Goal: Transaction & Acquisition: Purchase product/service

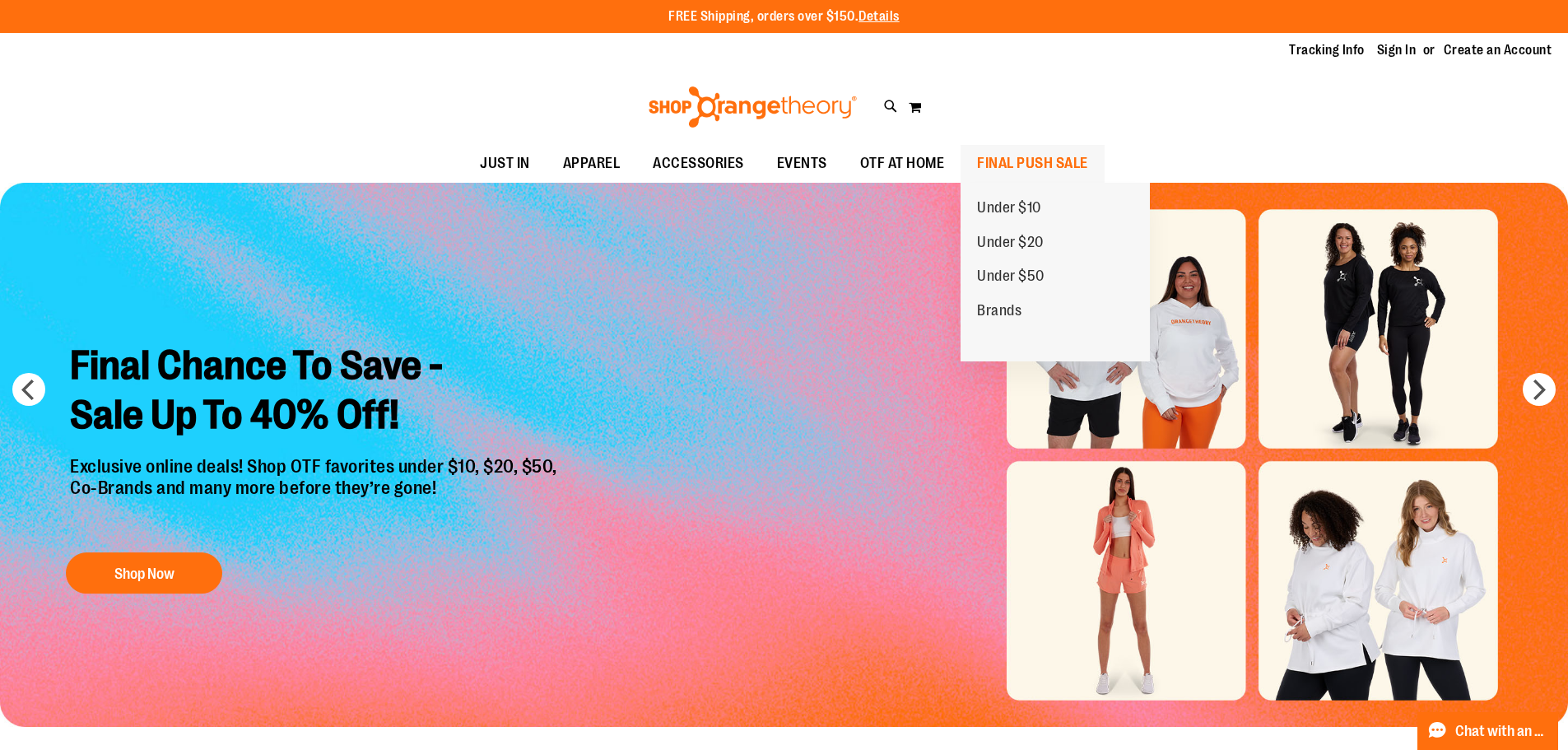
click at [1049, 154] on span "FINAL PUSH SALE" at bounding box center [1033, 164] width 111 height 37
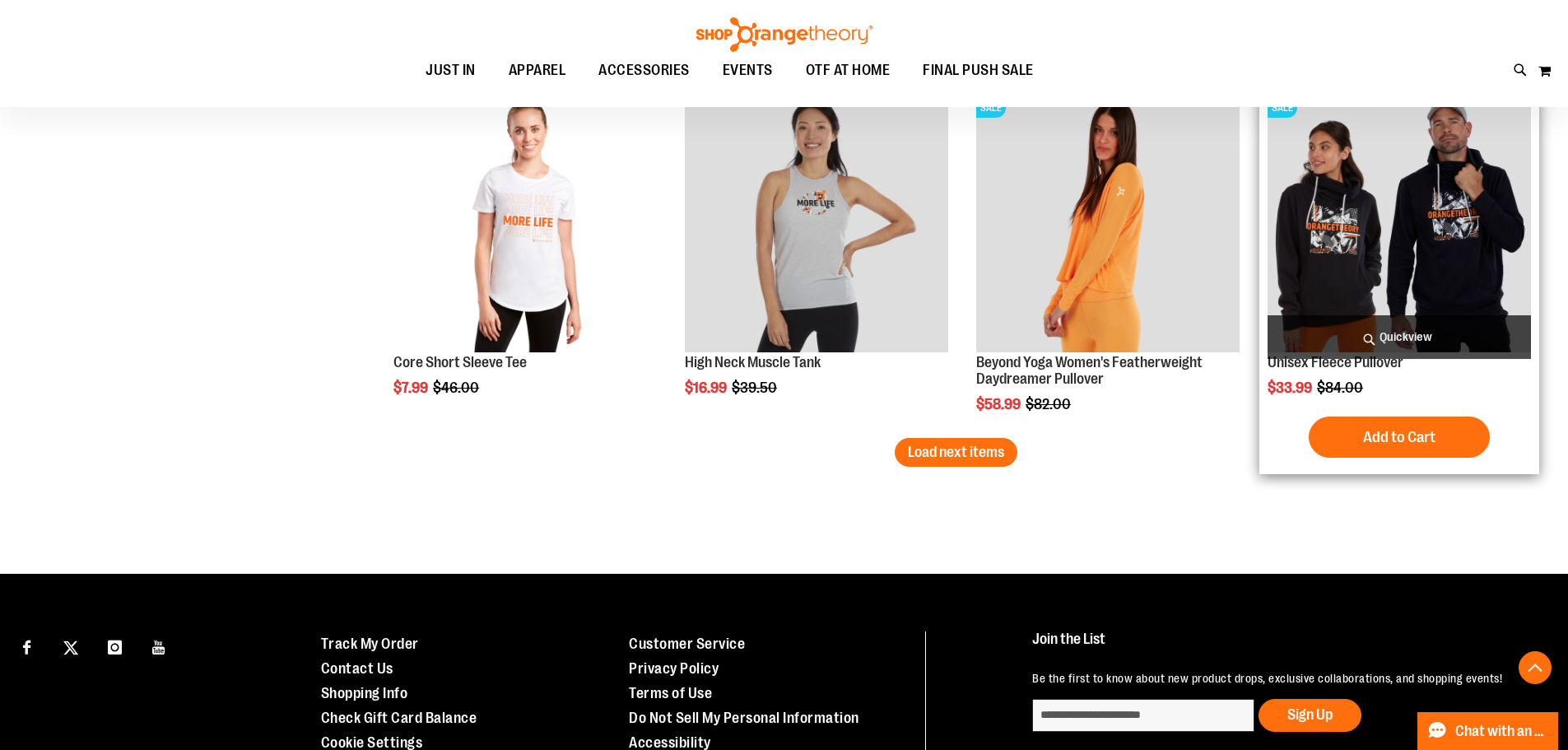
scroll to position [3053, 0]
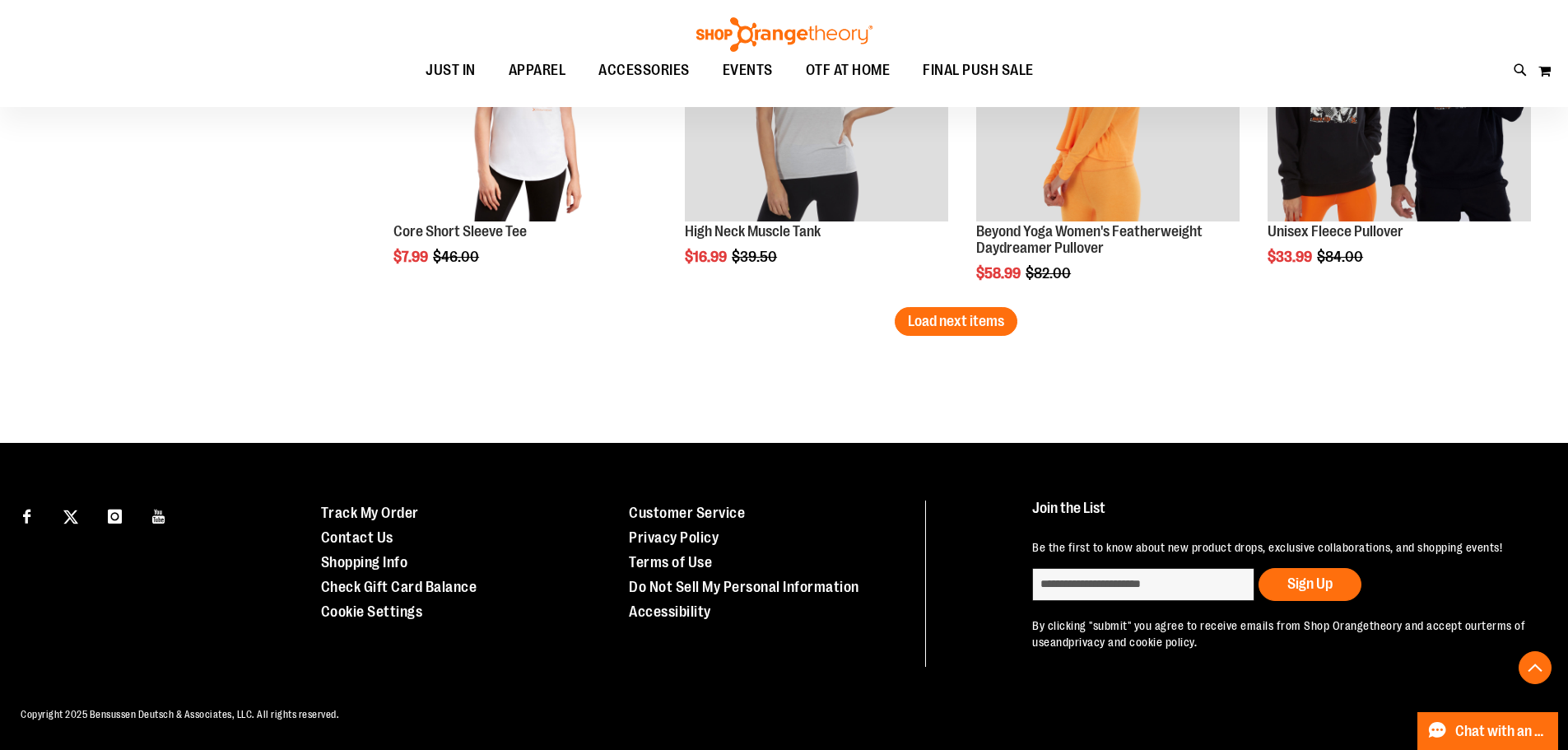
click at [978, 330] on button "Load next items" at bounding box center [956, 321] width 122 height 29
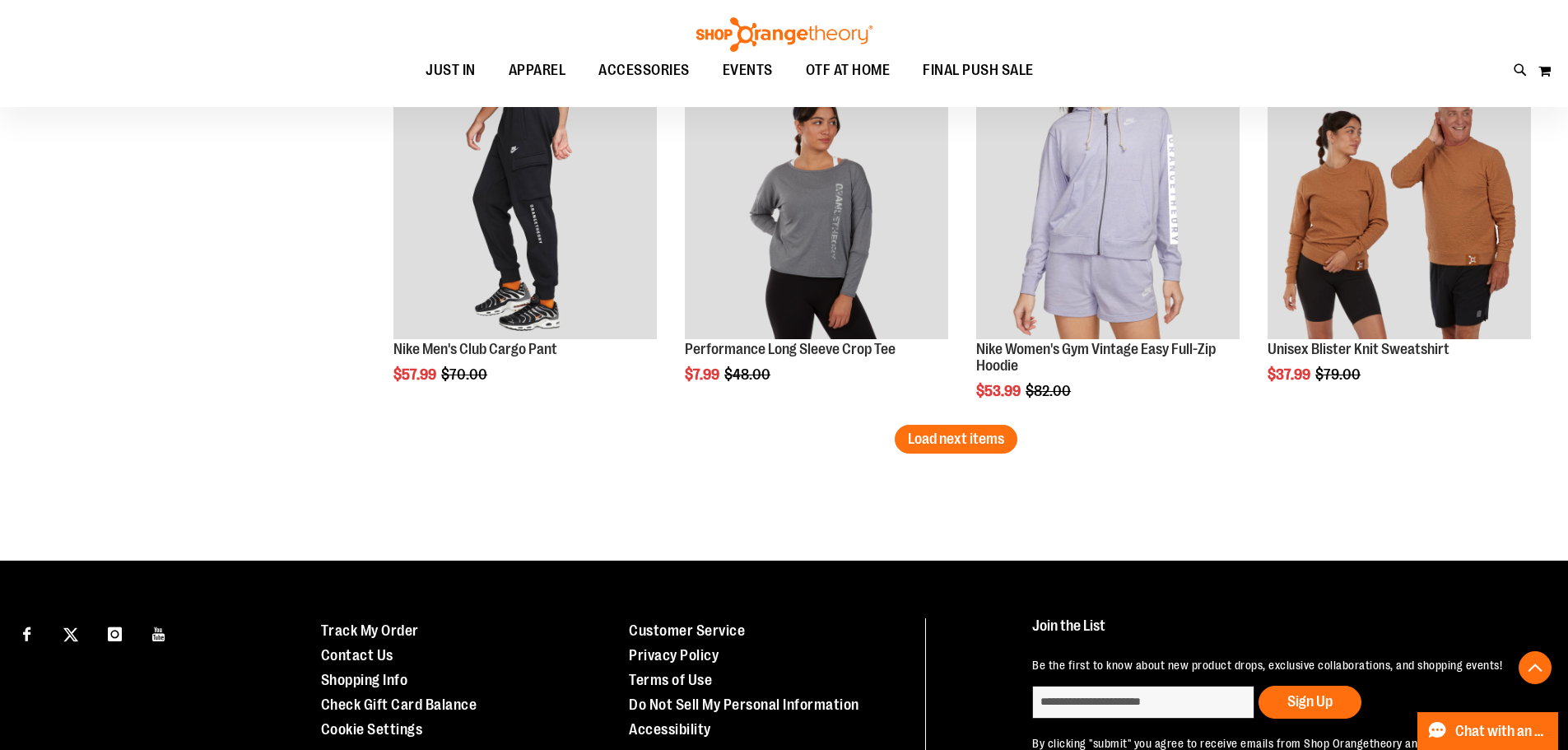
scroll to position [4124, 0]
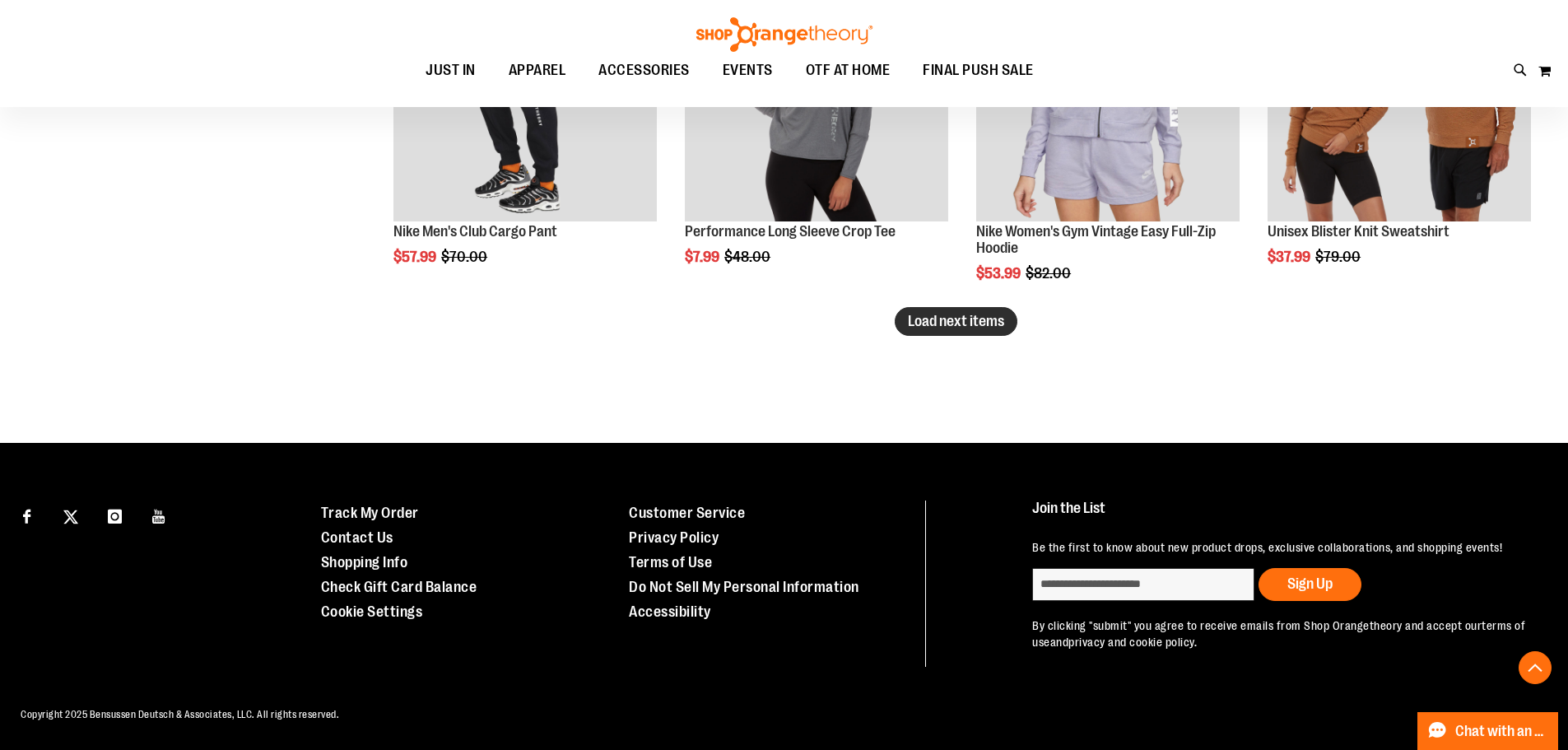
click at [993, 320] on span "Load next items" at bounding box center [956, 320] width 97 height 16
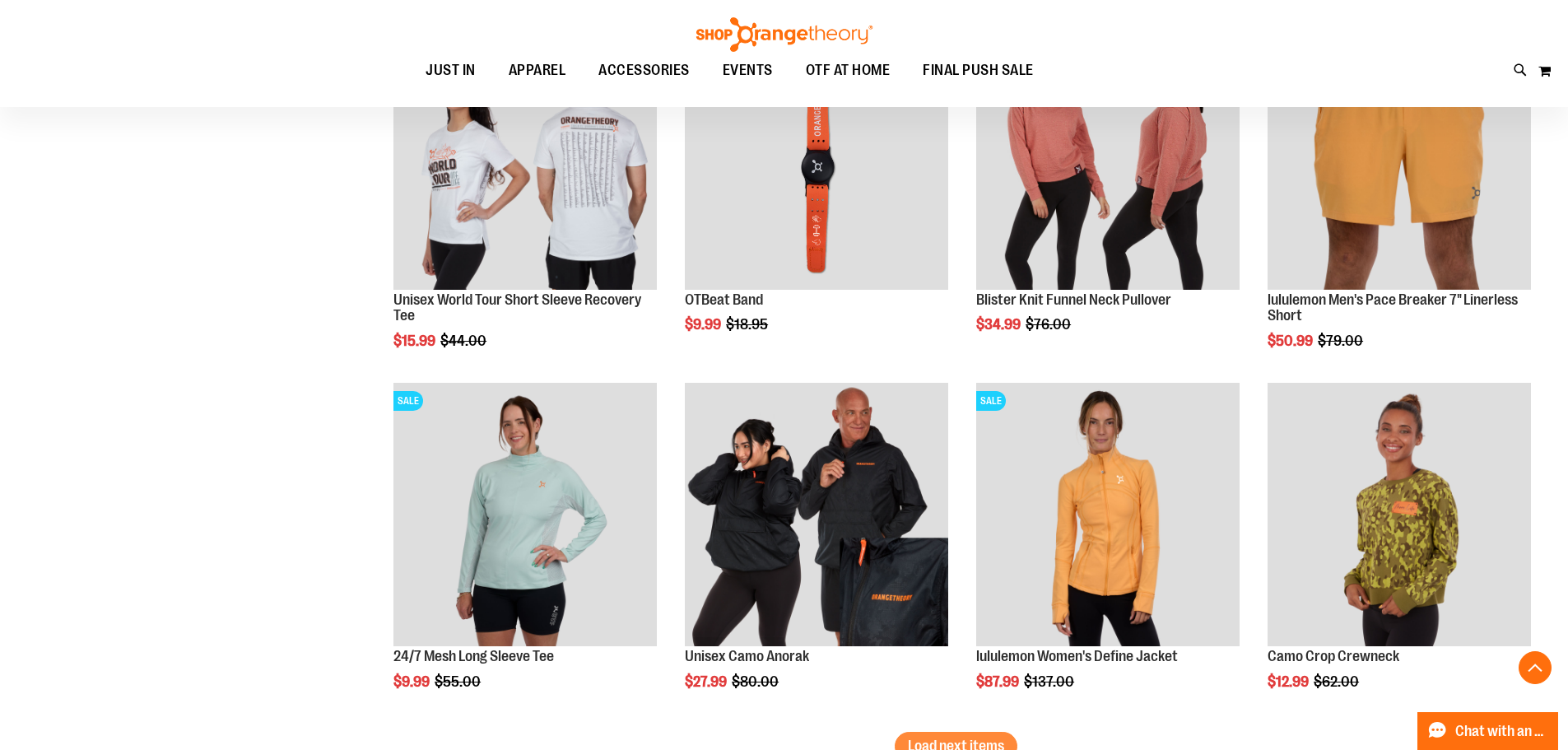
scroll to position [5183, 0]
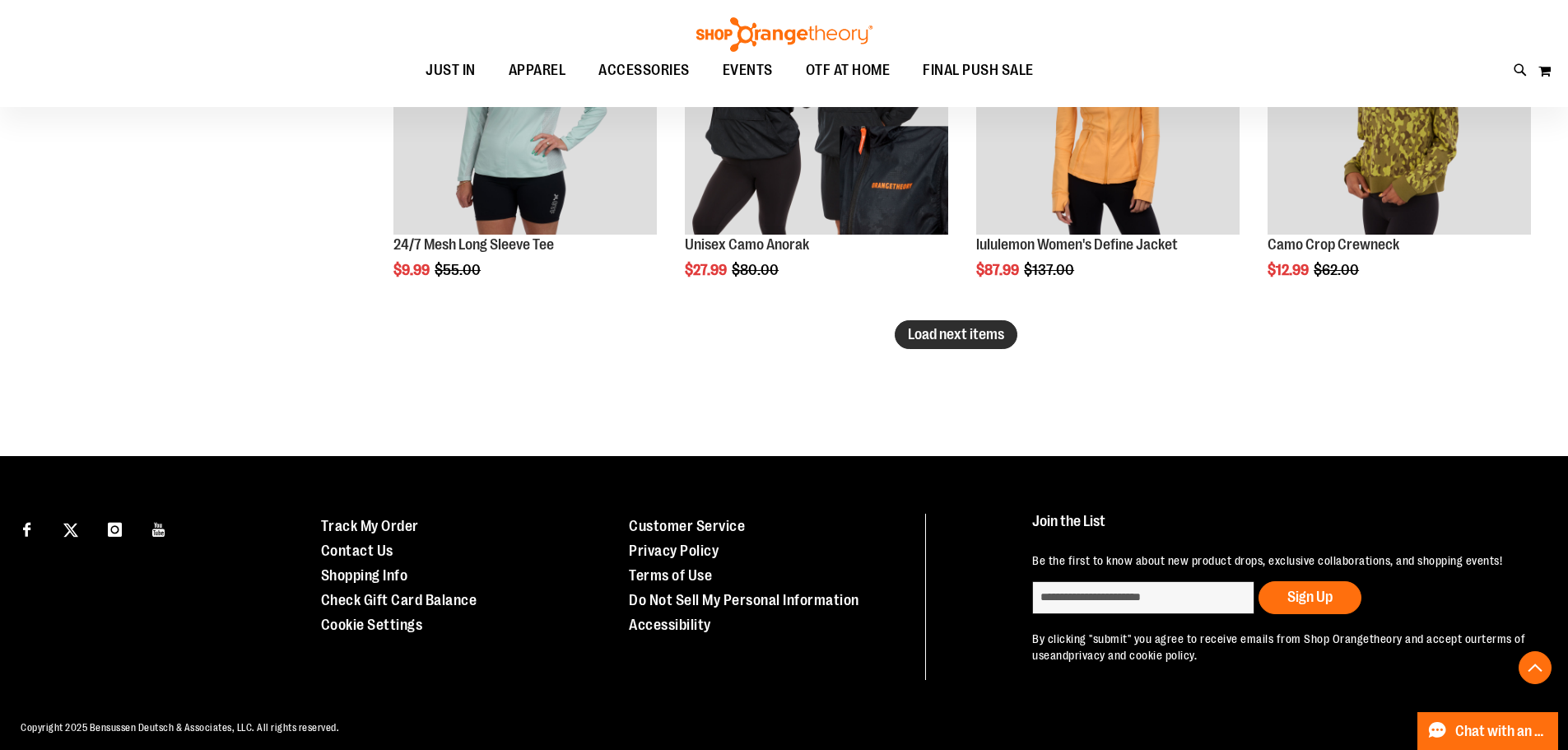
click at [994, 322] on button "Load next items" at bounding box center [956, 335] width 122 height 29
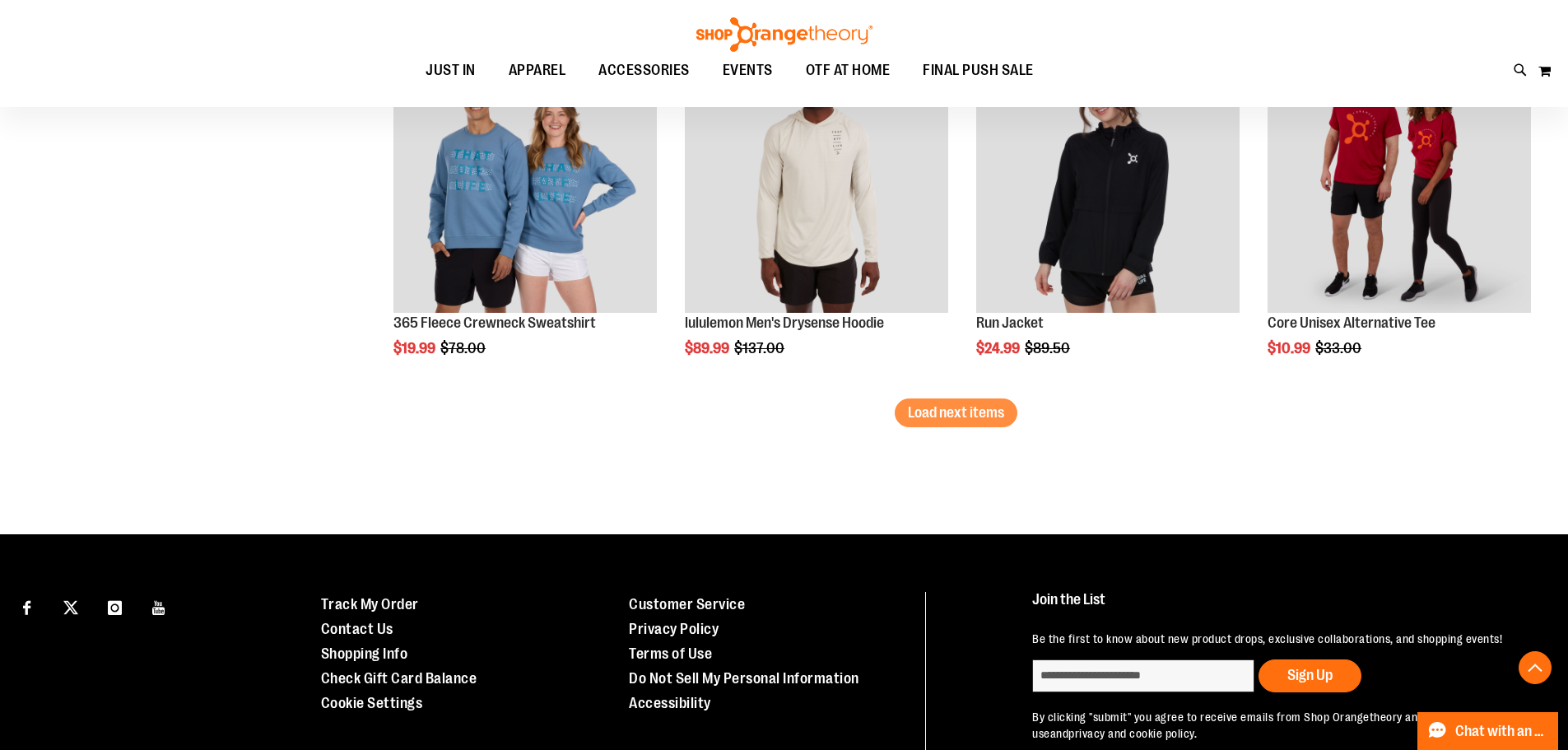
scroll to position [6268, 0]
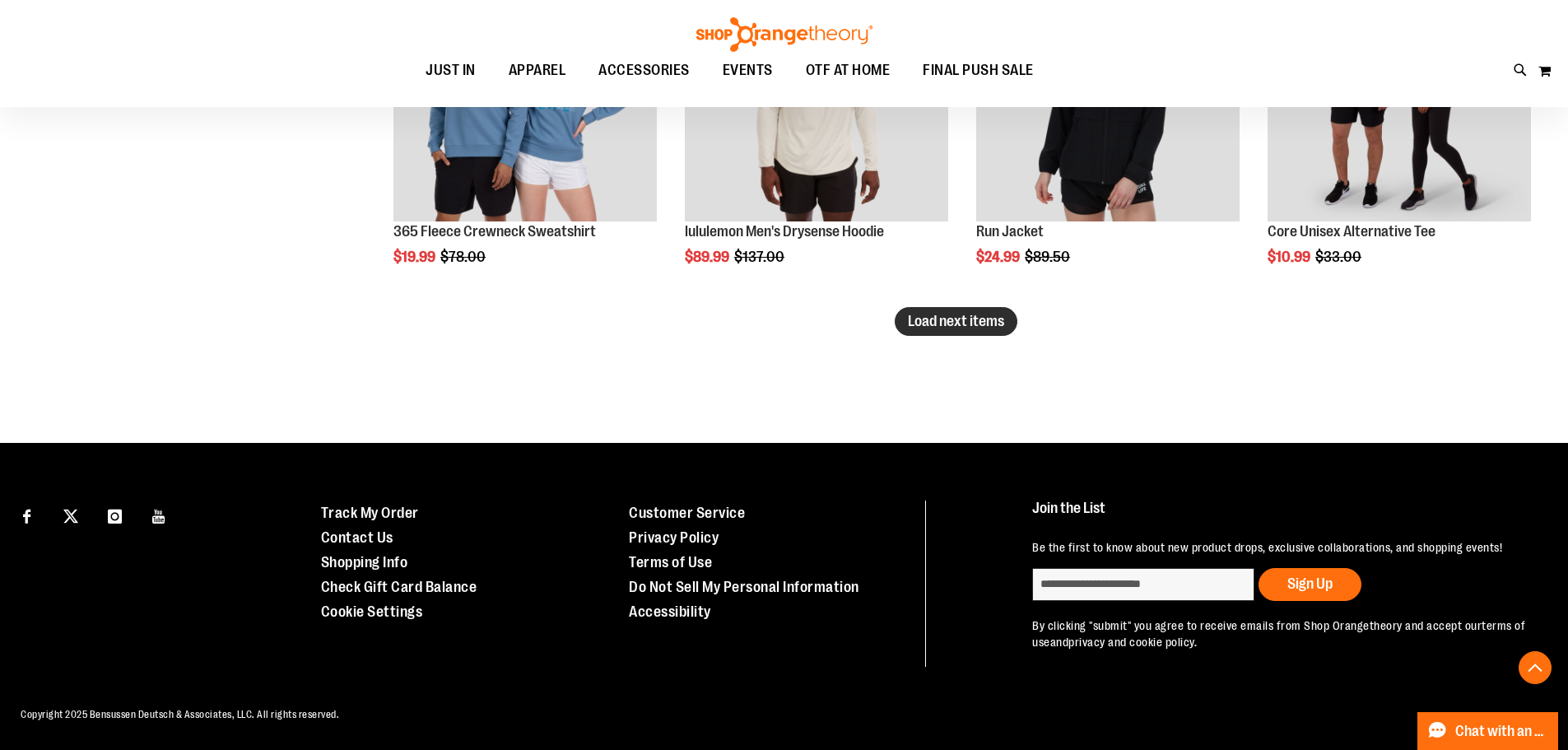
click at [989, 323] on span "Load next items" at bounding box center [956, 320] width 97 height 16
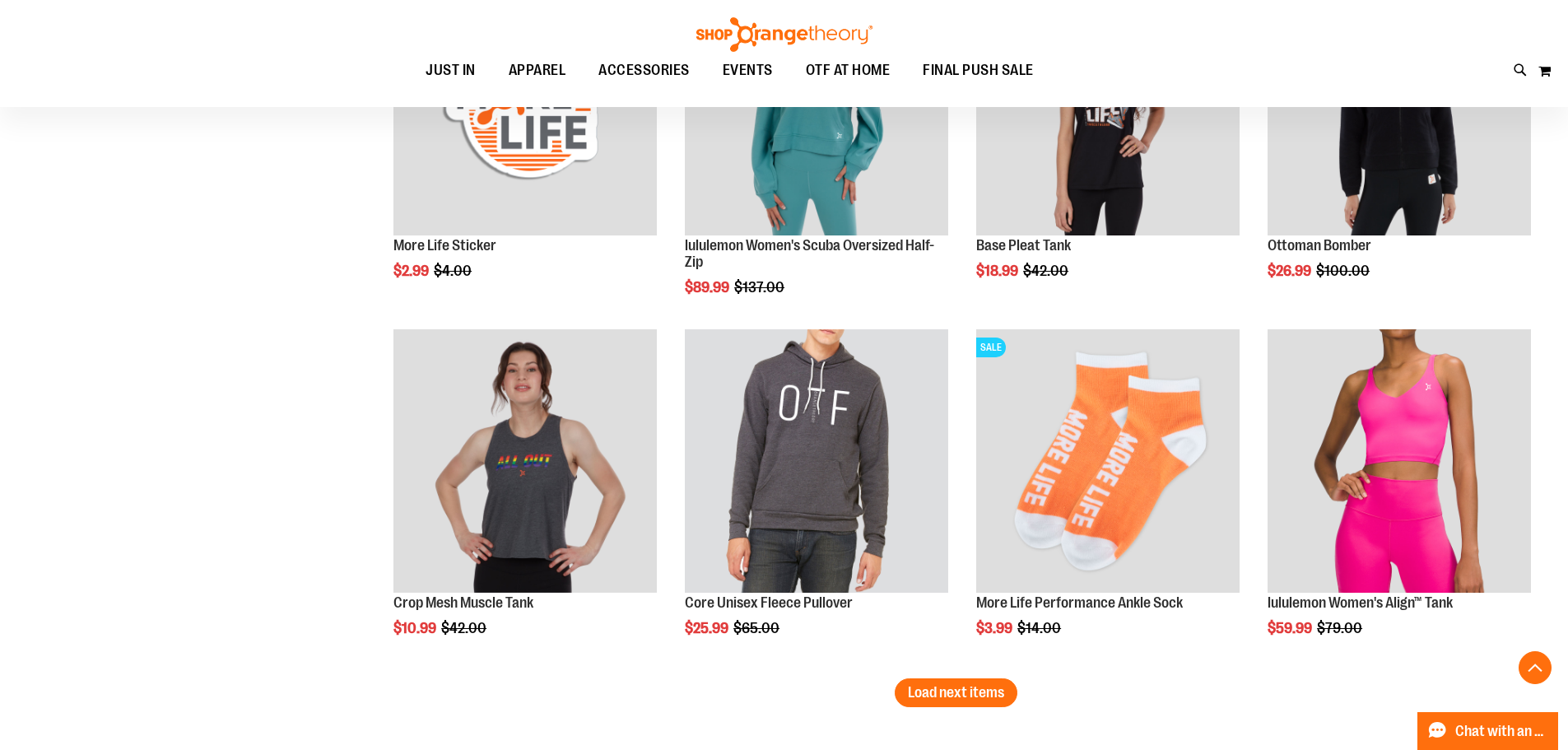
scroll to position [6997, 0]
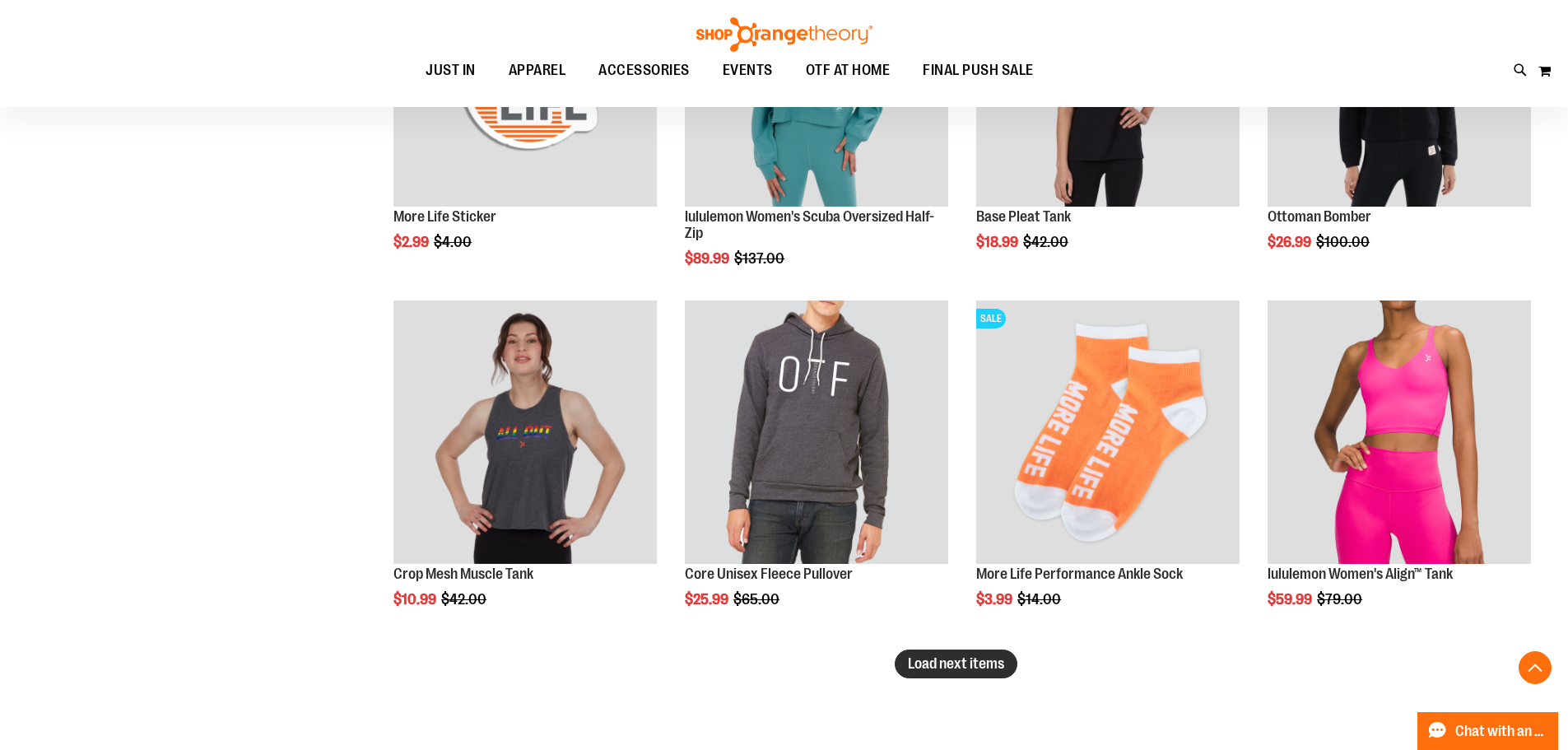
click at [933, 661] on span "Load next items" at bounding box center [956, 663] width 97 height 16
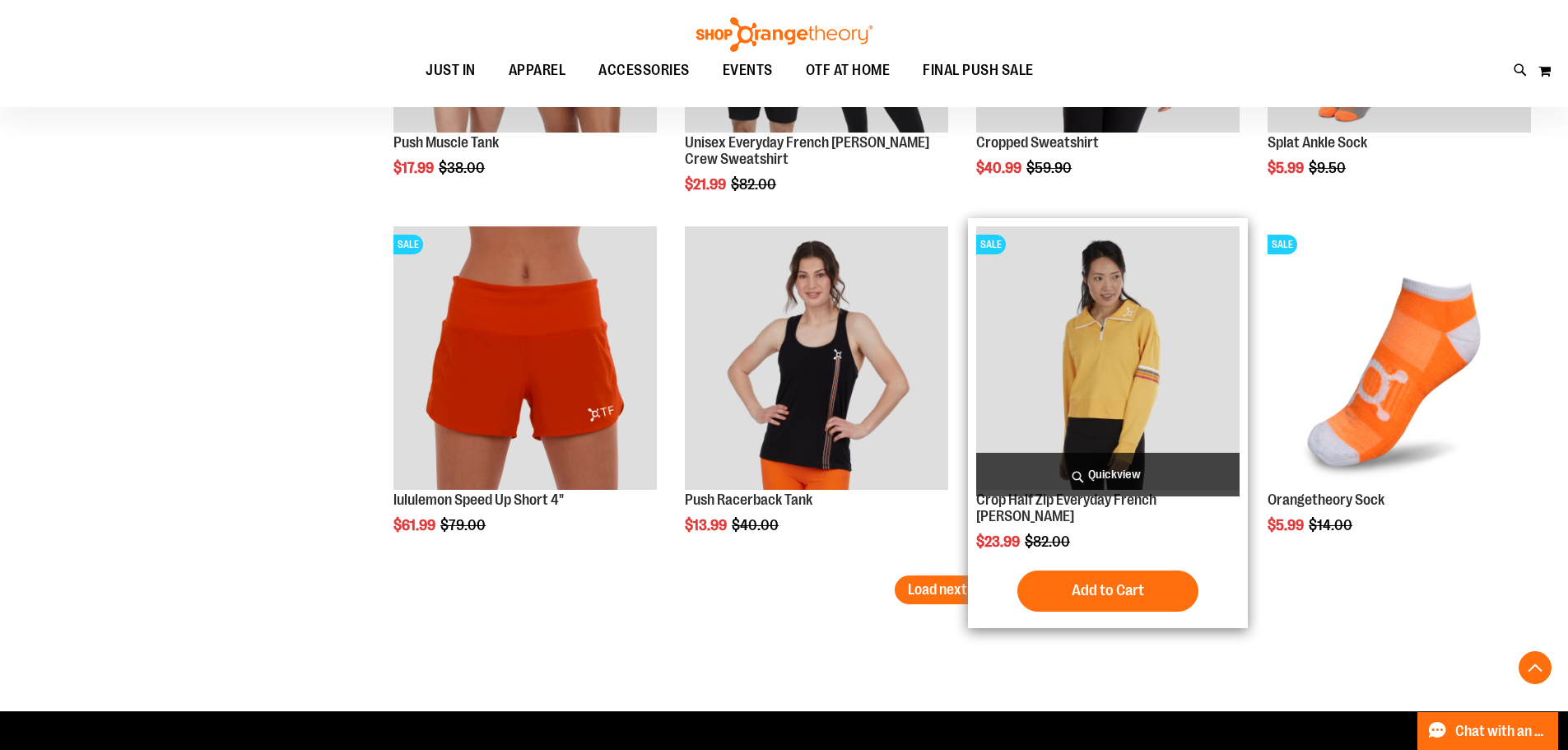
scroll to position [8232, 0]
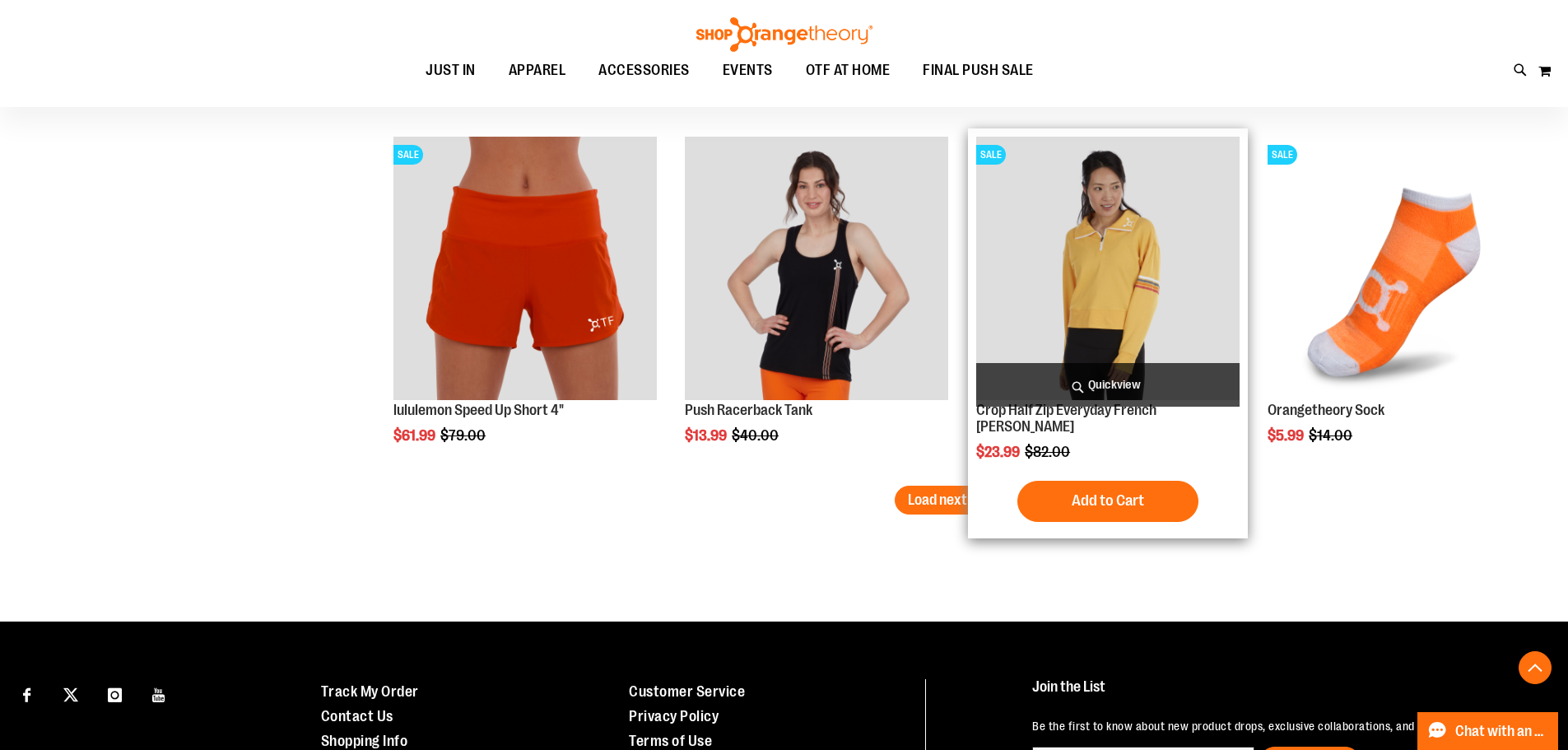
click at [1169, 313] on img "product" at bounding box center [1108, 269] width 264 height 264
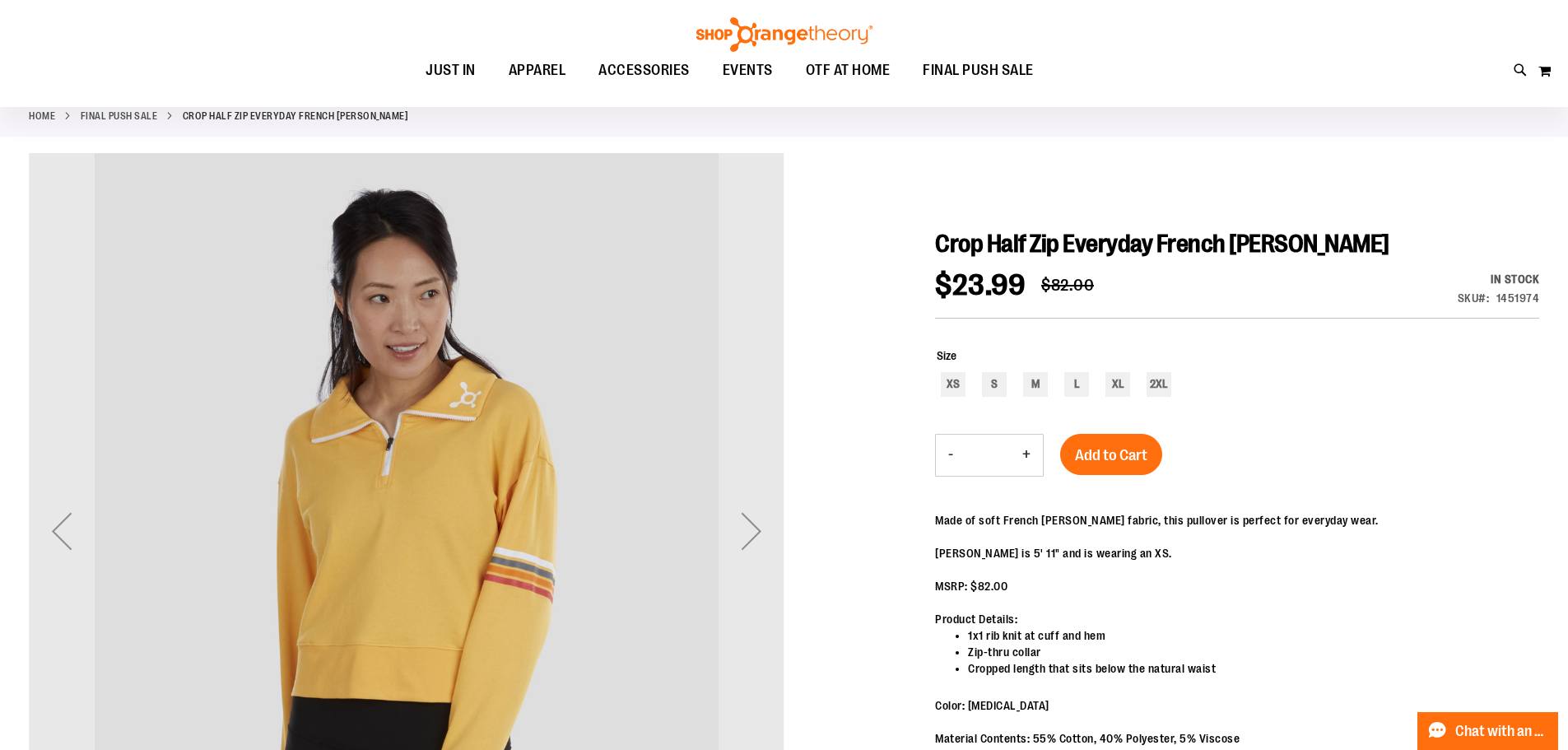
scroll to position [81, 0]
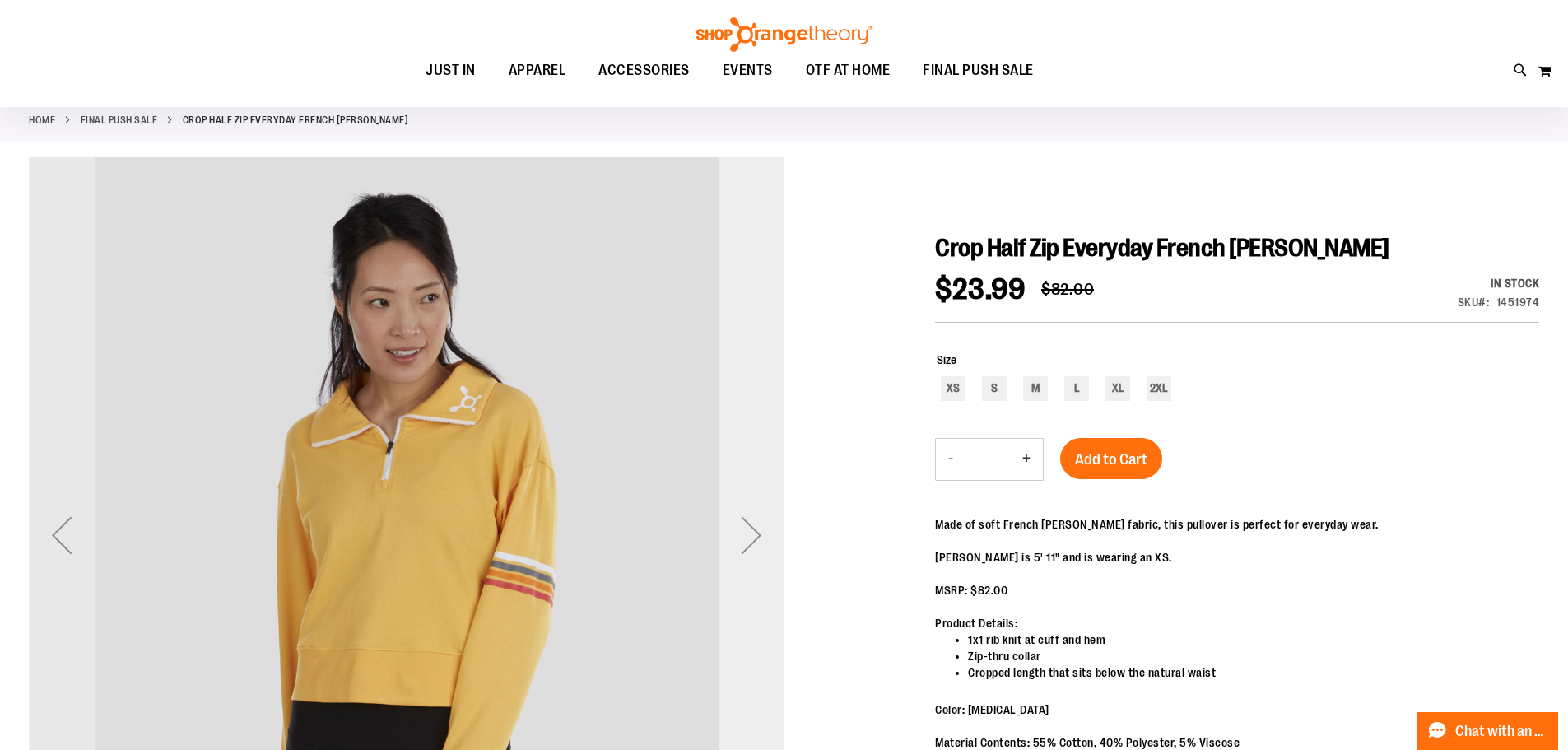
click at [748, 526] on div "Next" at bounding box center [751, 535] width 66 height 66
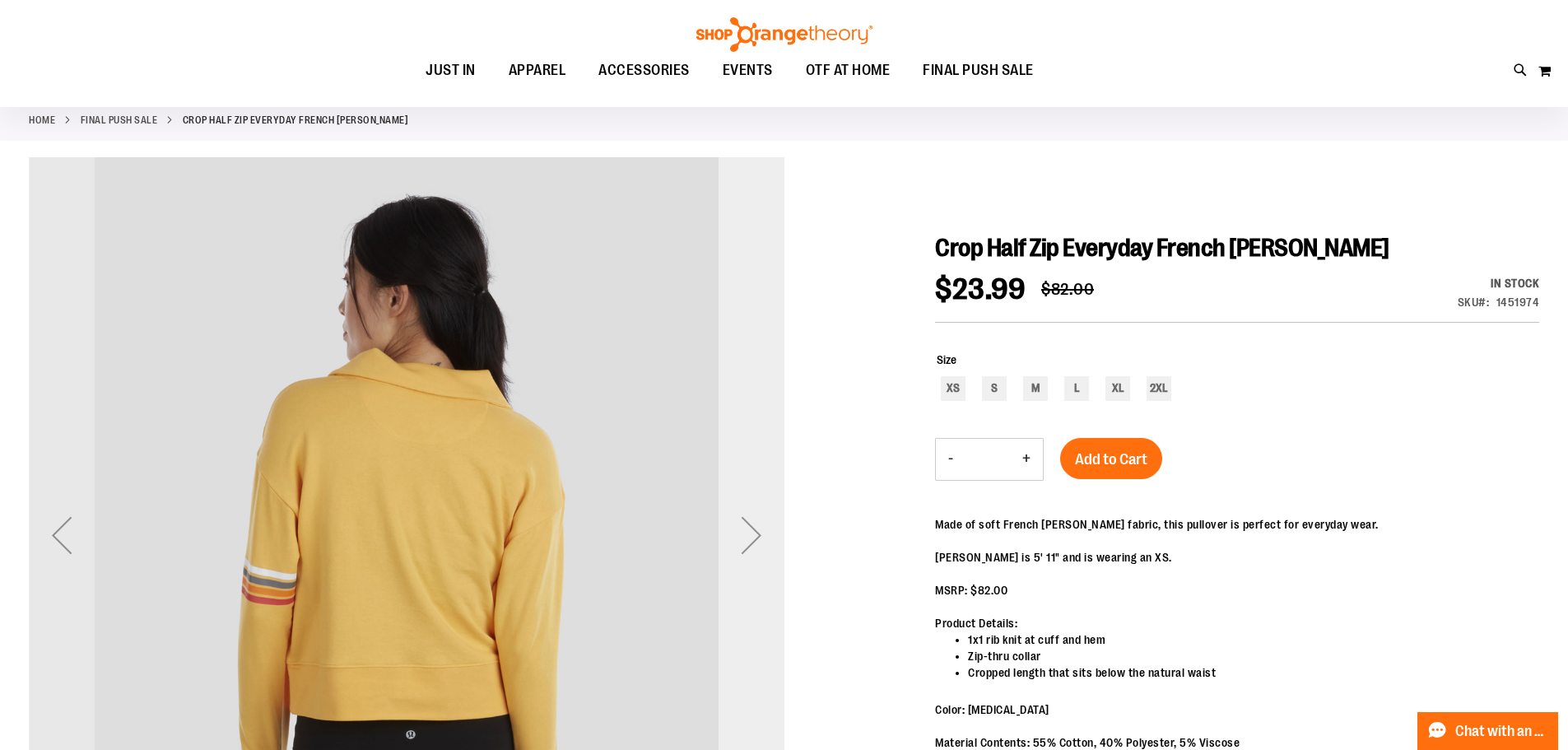
click at [748, 526] on div "Next" at bounding box center [751, 535] width 66 height 66
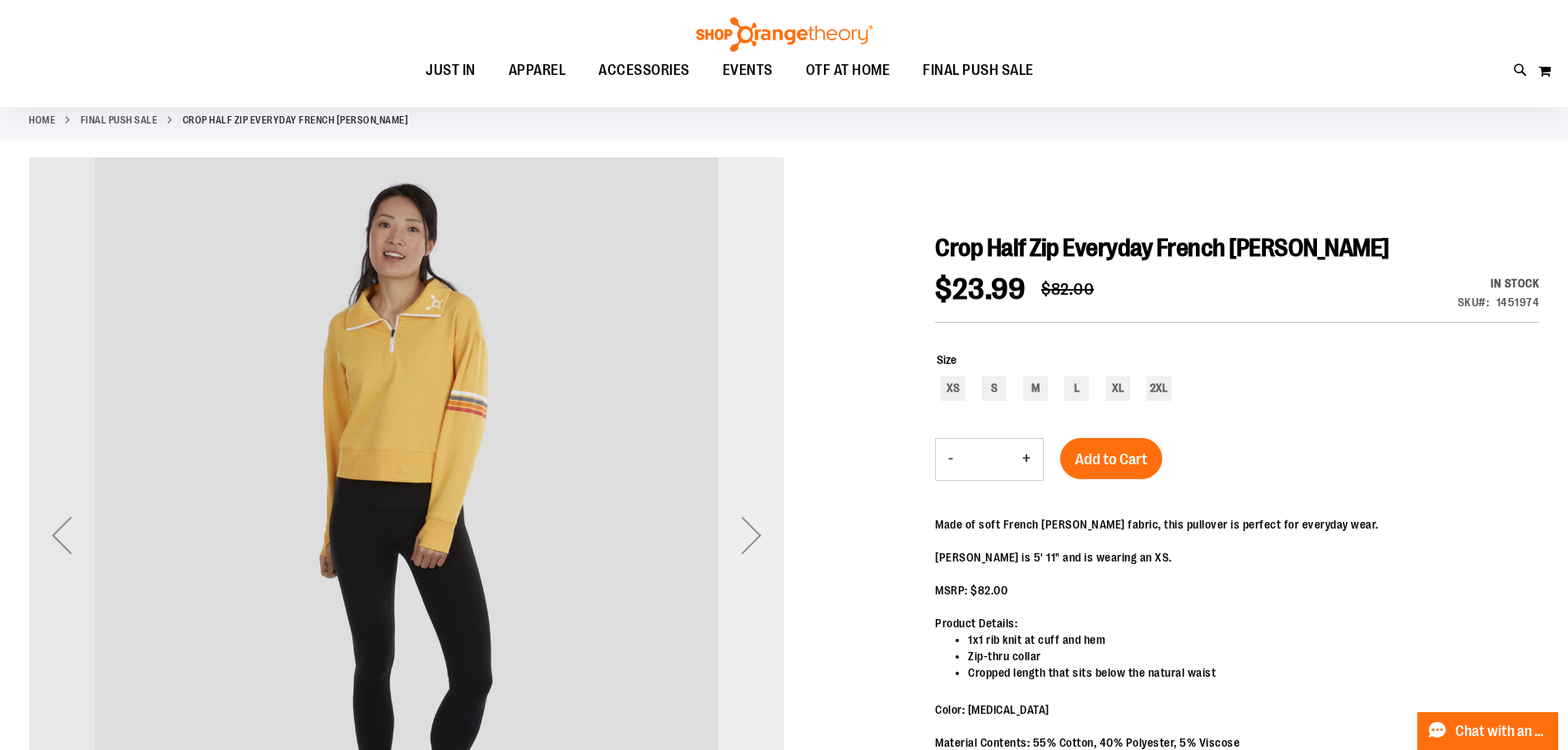
click at [756, 518] on div "Next" at bounding box center [751, 535] width 66 height 66
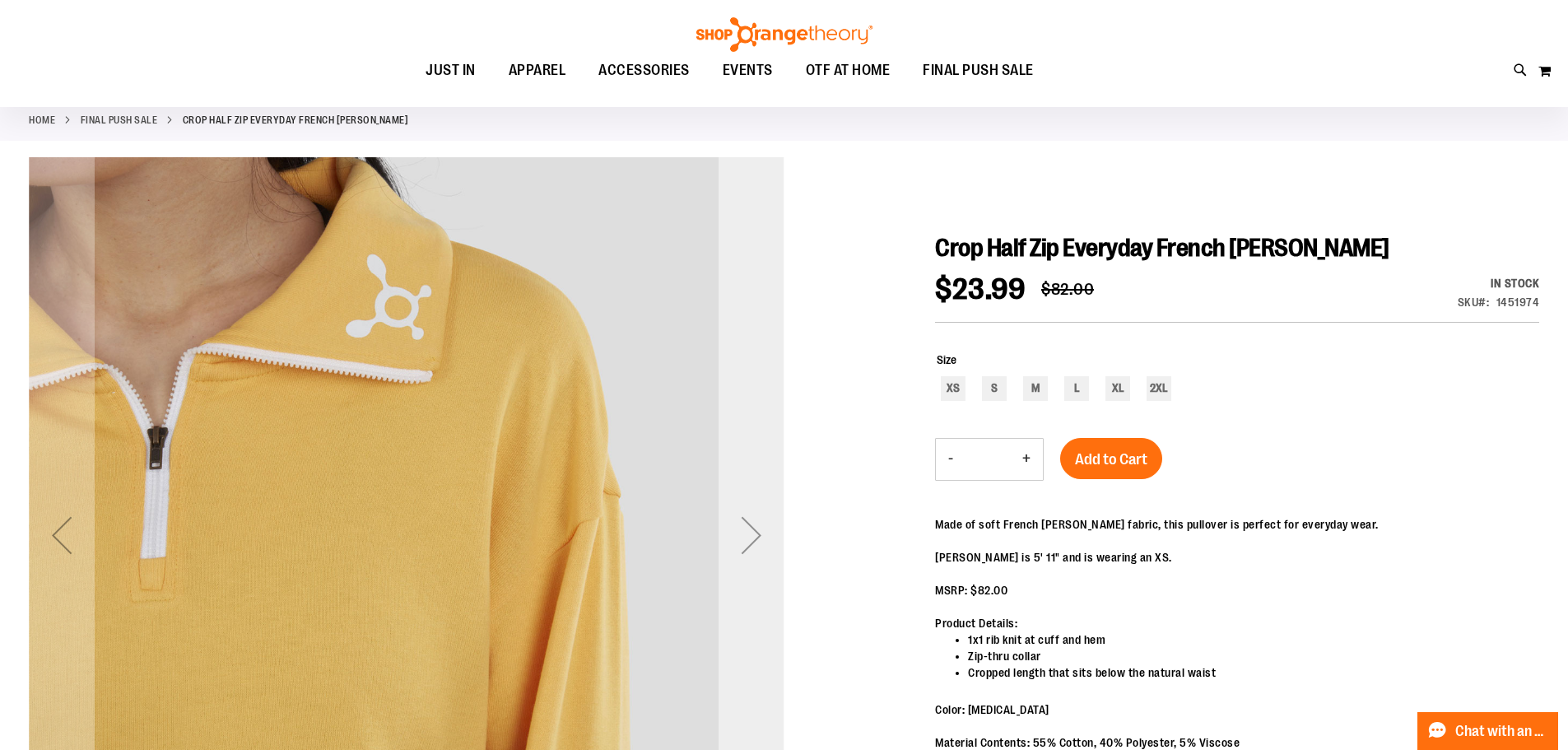
click at [756, 518] on div "Next" at bounding box center [751, 535] width 66 height 66
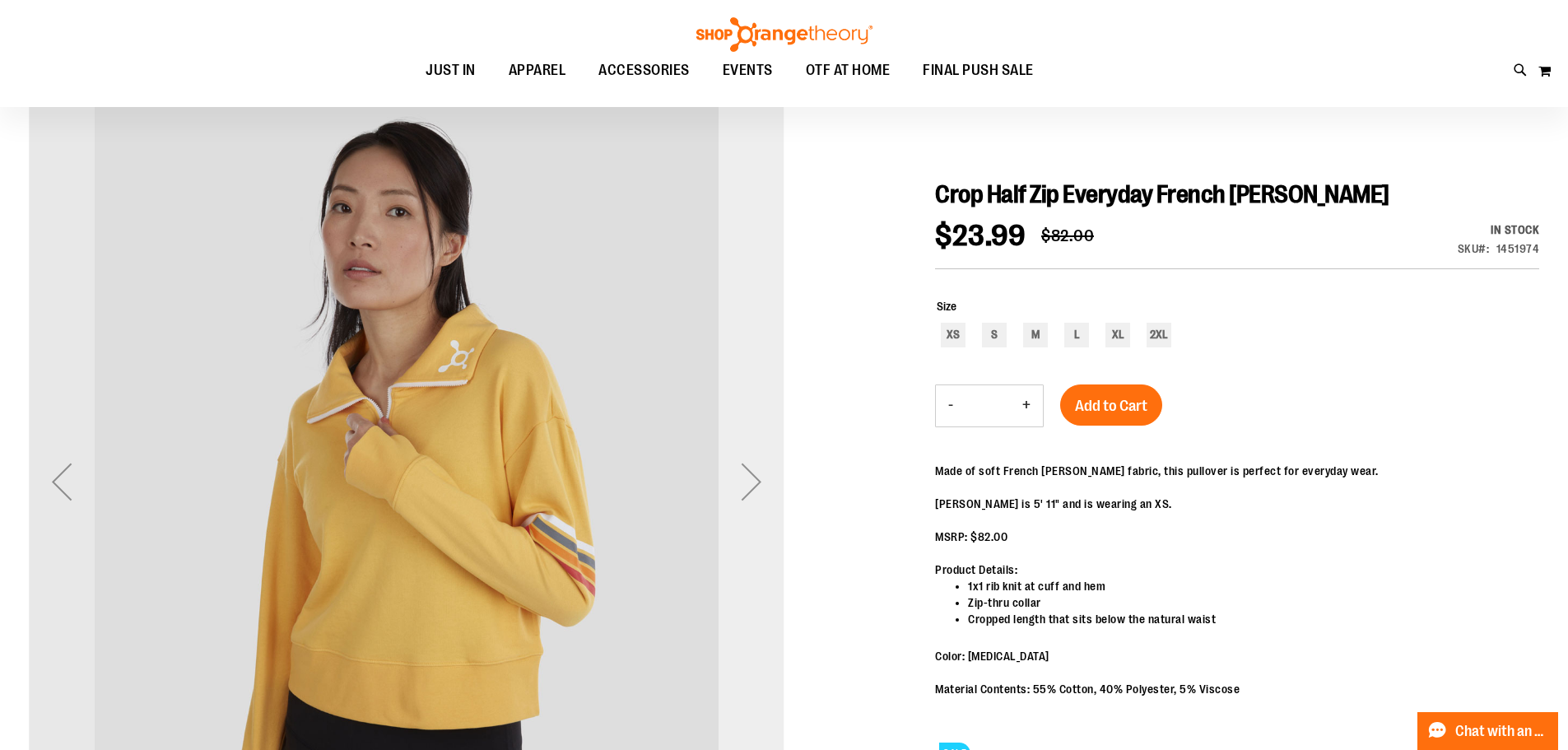
scroll to position [164, 0]
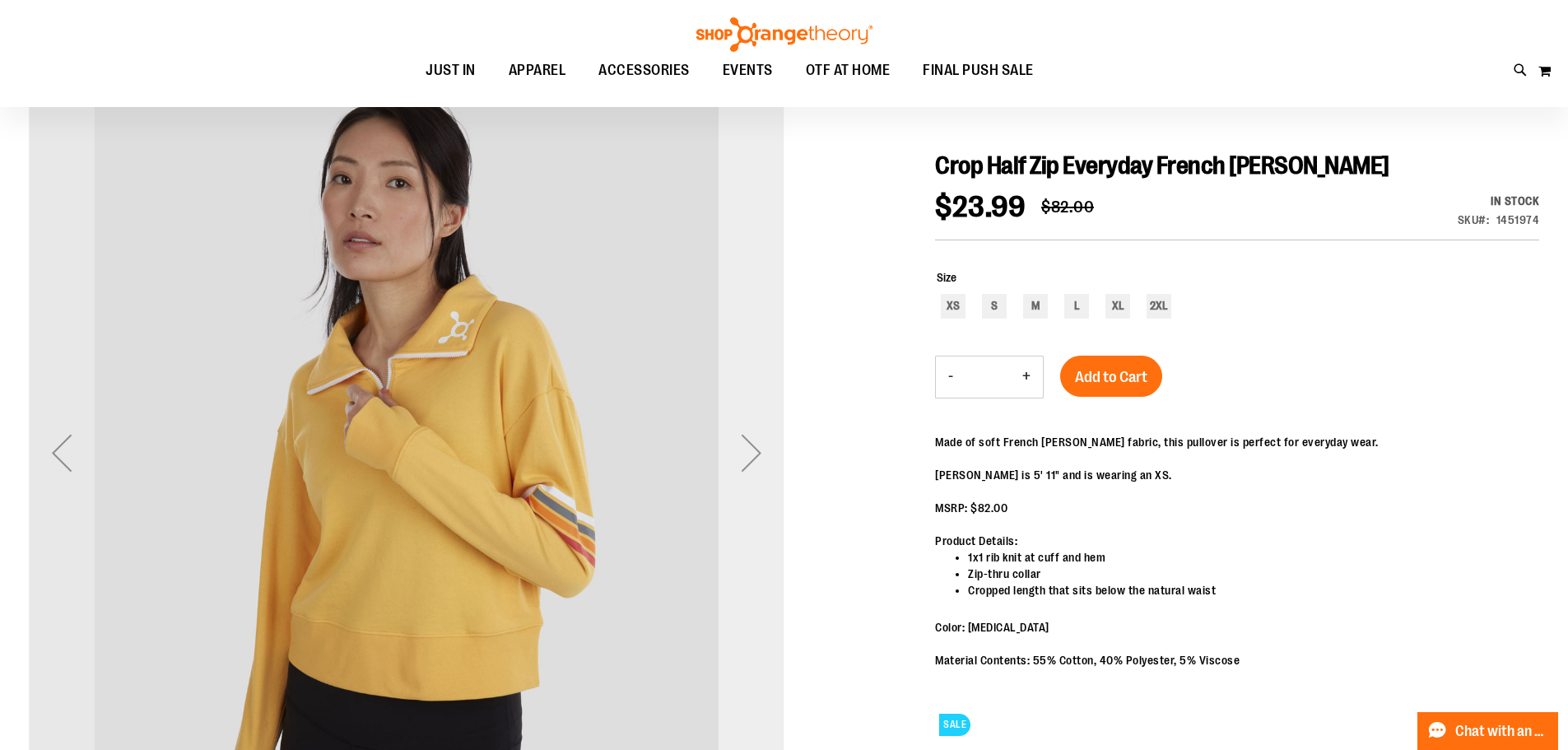
click at [745, 452] on div "Next" at bounding box center [751, 452] width 66 height 66
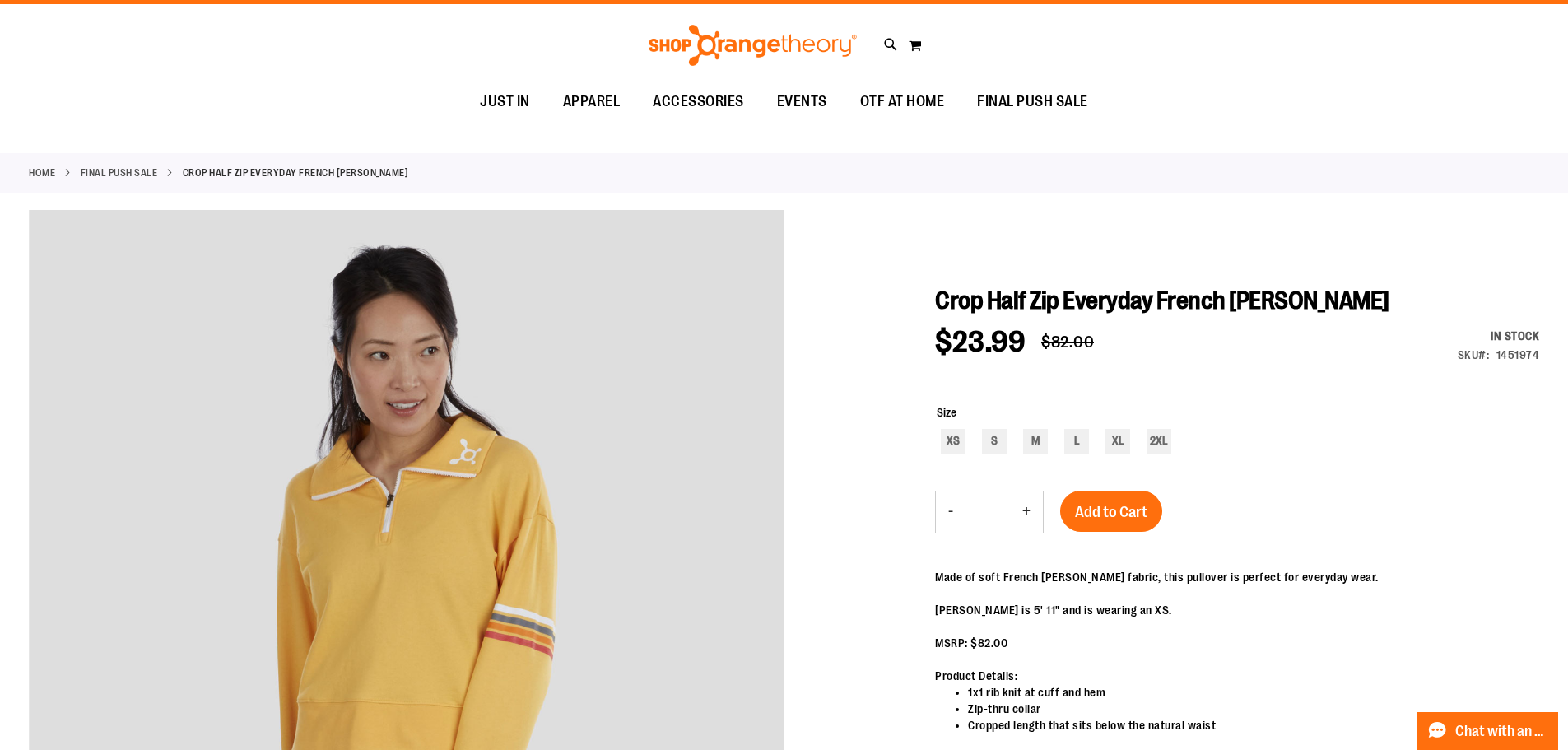
scroll to position [0, 0]
